Goal: Information Seeking & Learning: Learn about a topic

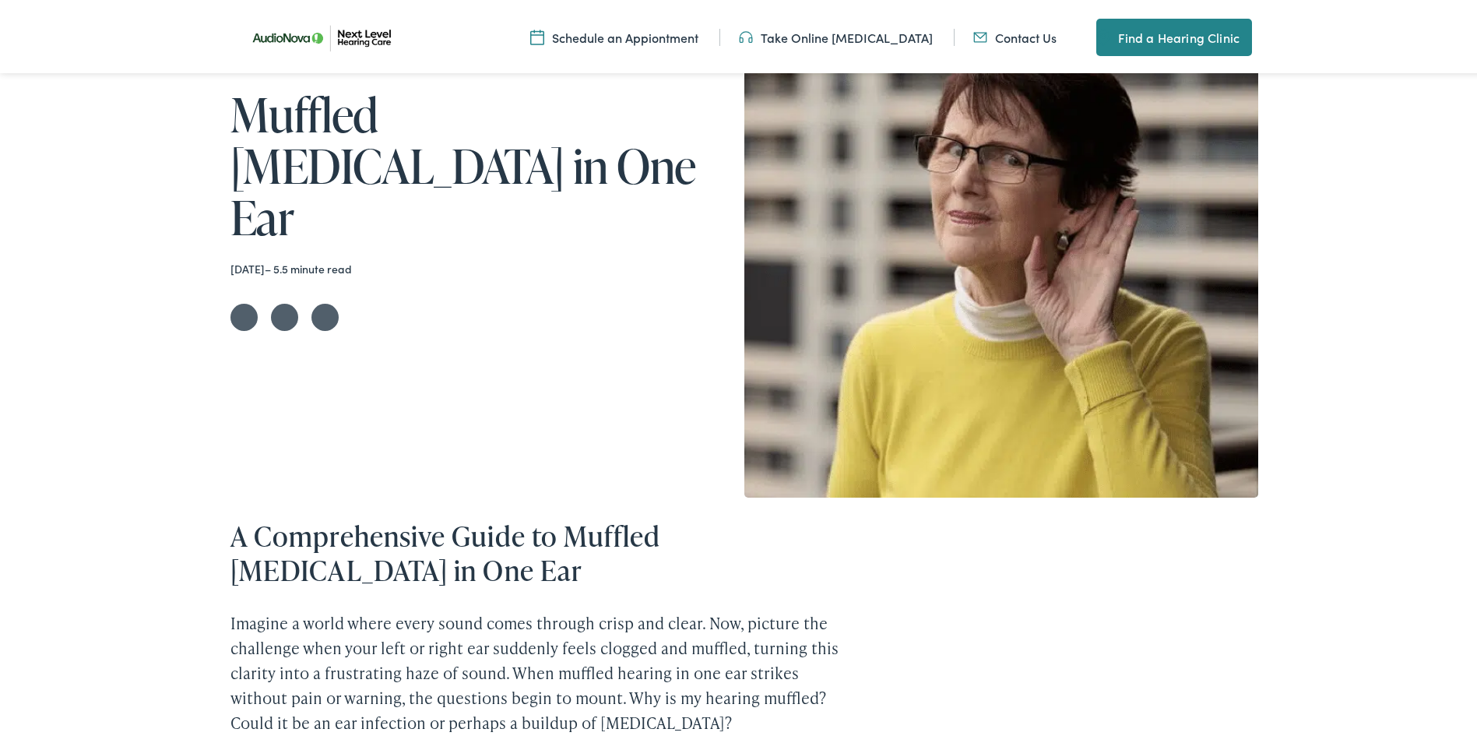
scroll to position [623, 0]
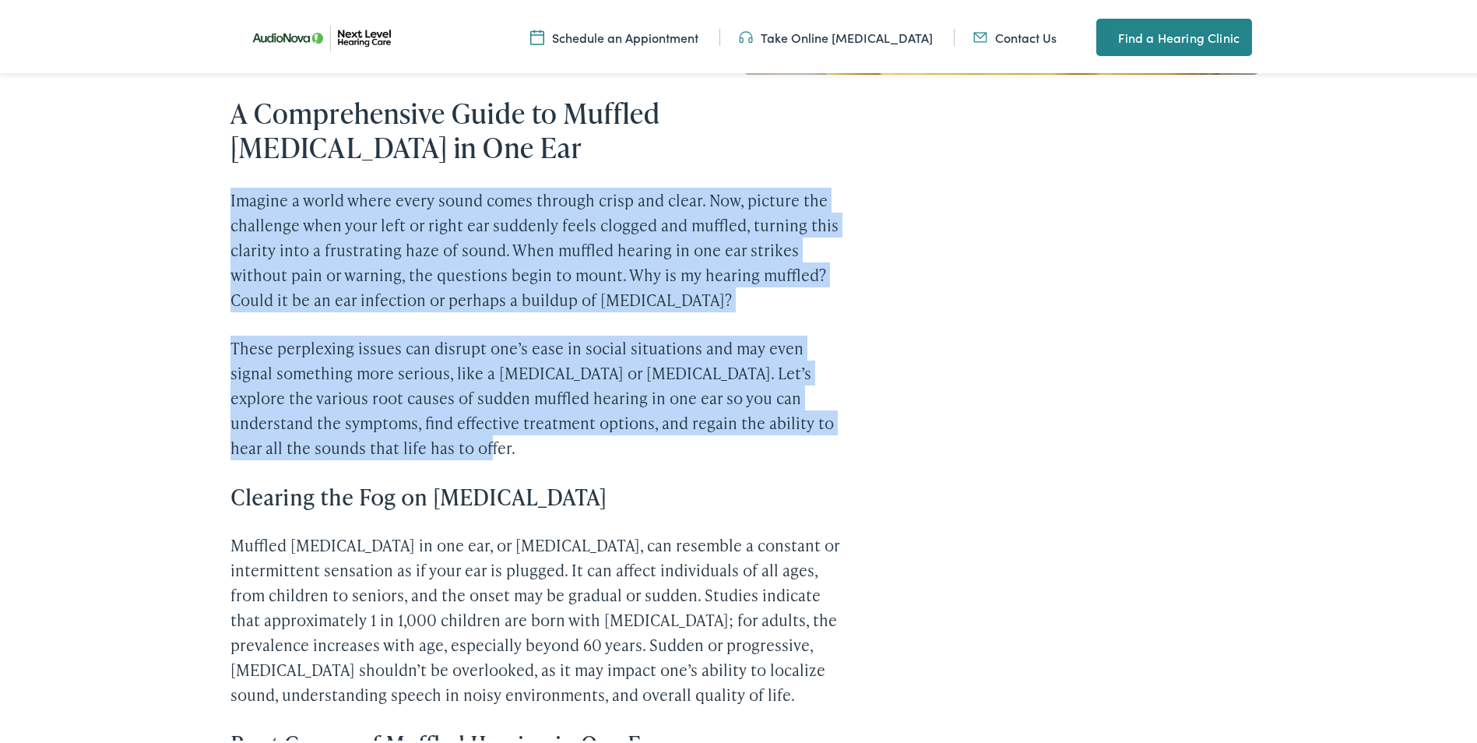
drag, startPoint x: 197, startPoint y: 193, endPoint x: 898, endPoint y: 442, distance: 743.7
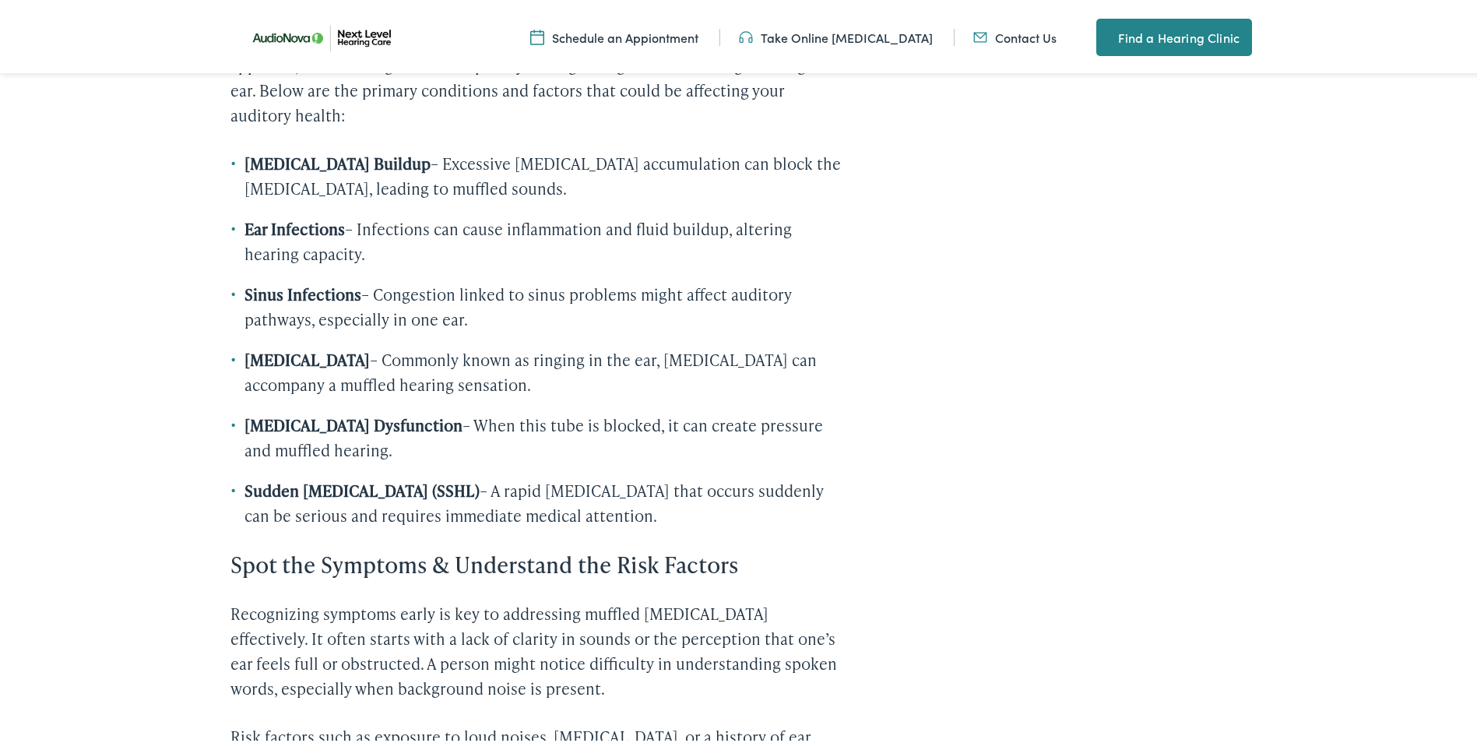
scroll to position [1401, 0]
drag, startPoint x: 233, startPoint y: 527, endPoint x: 769, endPoint y: 547, distance: 536.8
click at [769, 523] on li "Sudden [MEDICAL_DATA] (SSHL) – A rapid [MEDICAL_DATA] that occurs suddenly can …" at bounding box center [538, 498] width 617 height 50
click at [86, 549] on div "Home / Blog Muffled [MEDICAL_DATA] in One Ear [DATE] – 5.5 minute read Share on…" at bounding box center [744, 508] width 1489 height 3559
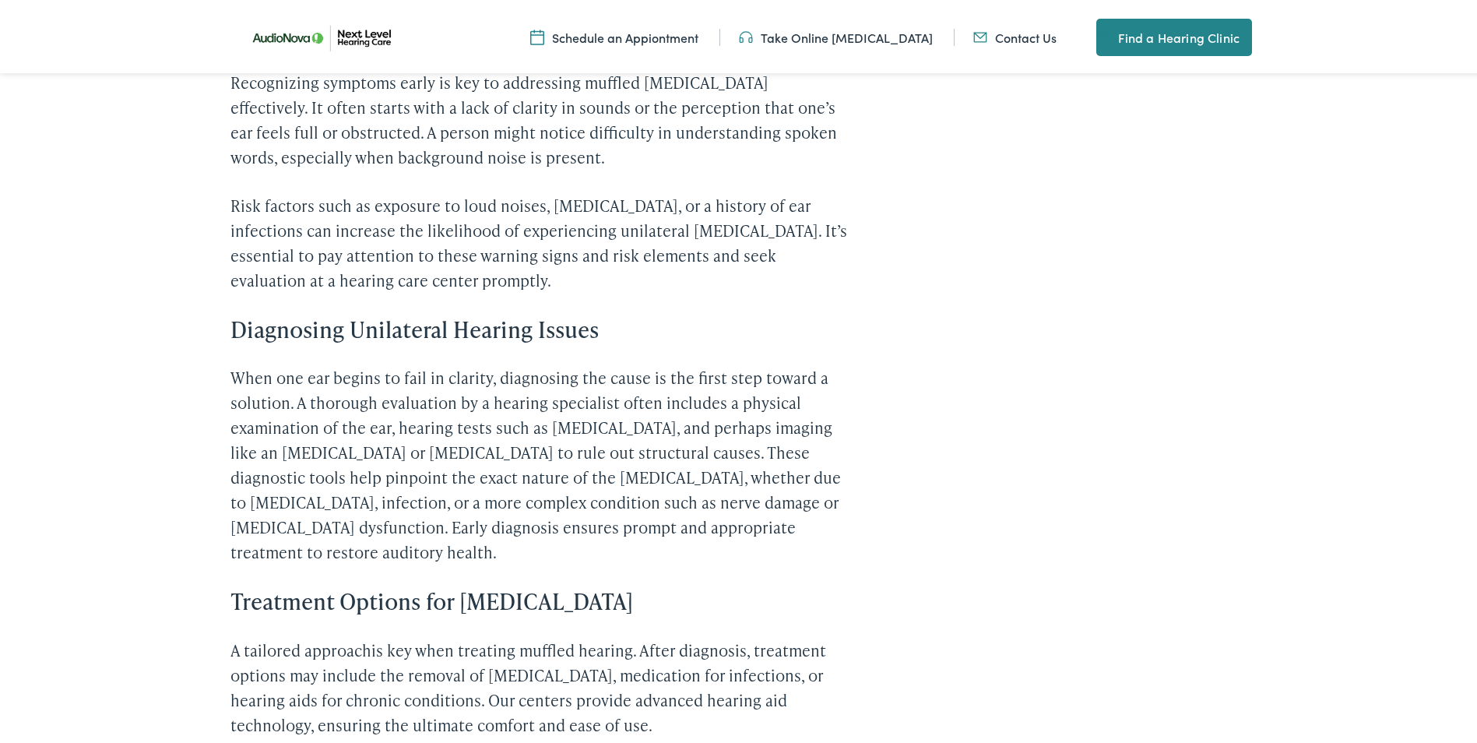
scroll to position [1946, 0]
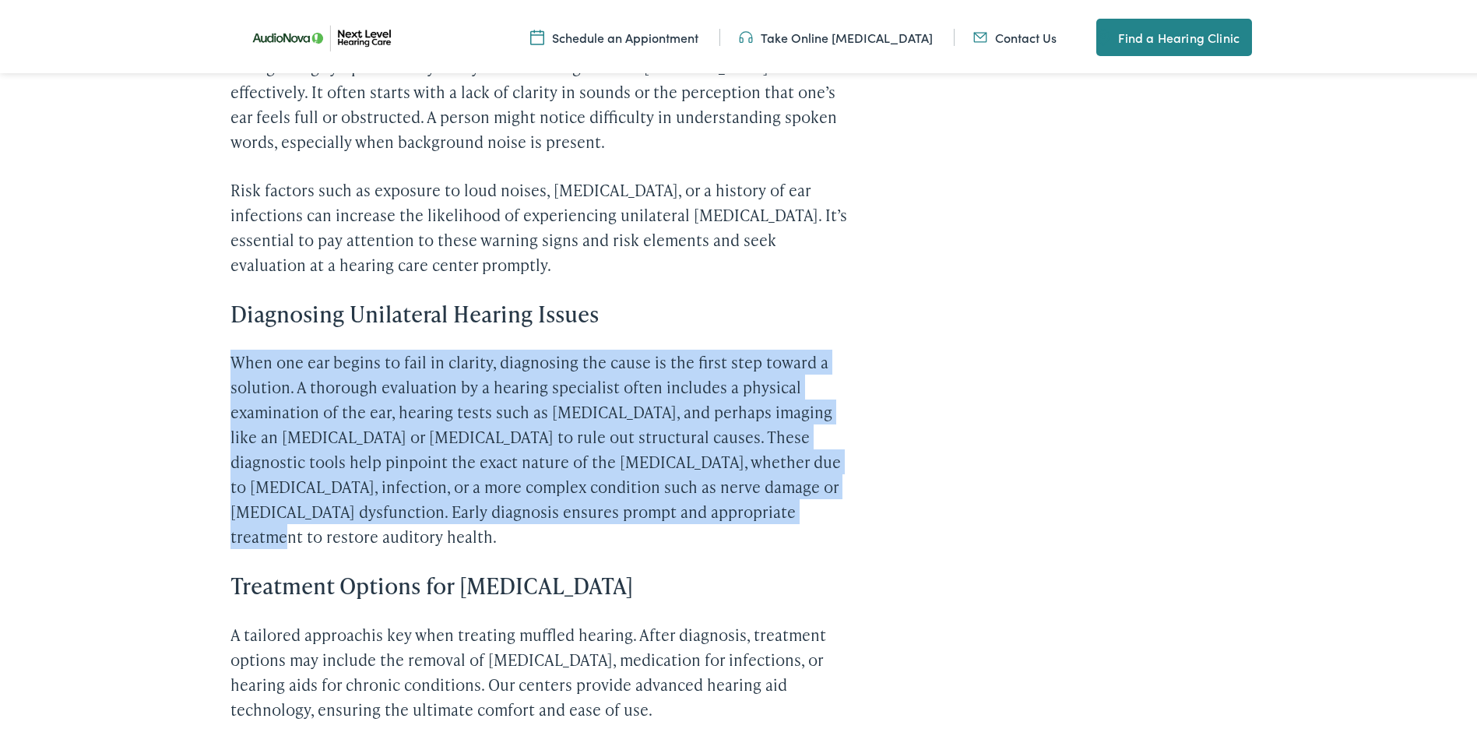
drag, startPoint x: 171, startPoint y: 393, endPoint x: 850, endPoint y: 542, distance: 695.8
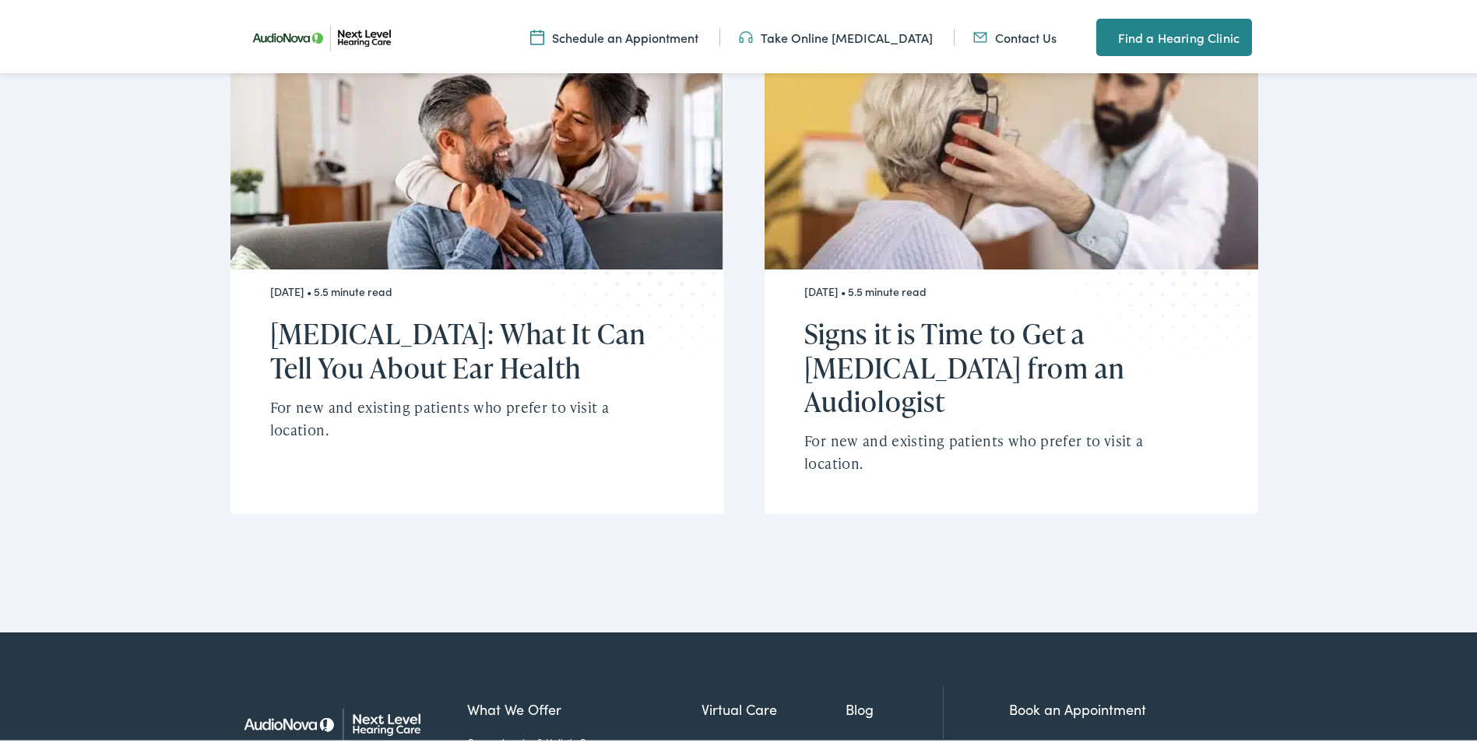
scroll to position [3971, 0]
